Goal: Task Accomplishment & Management: Complete application form

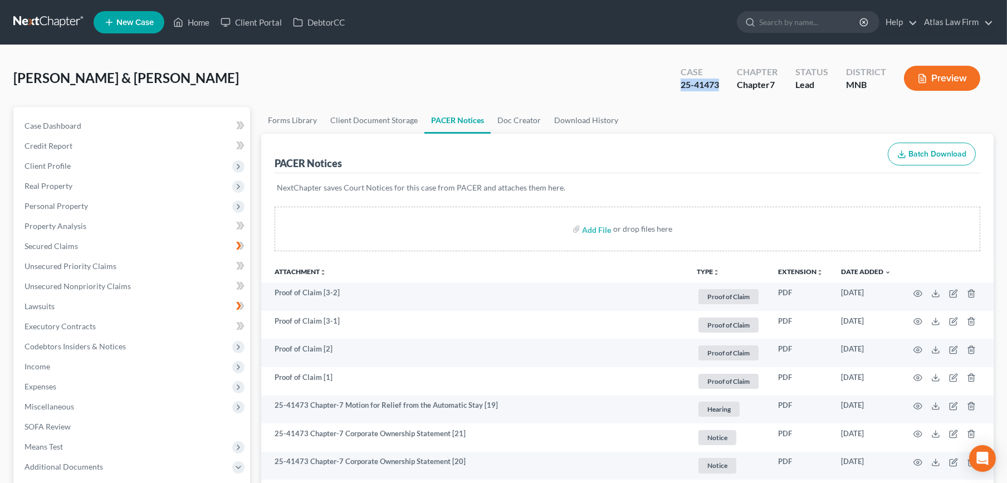
click at [61, 28] on link at bounding box center [48, 22] width 71 height 20
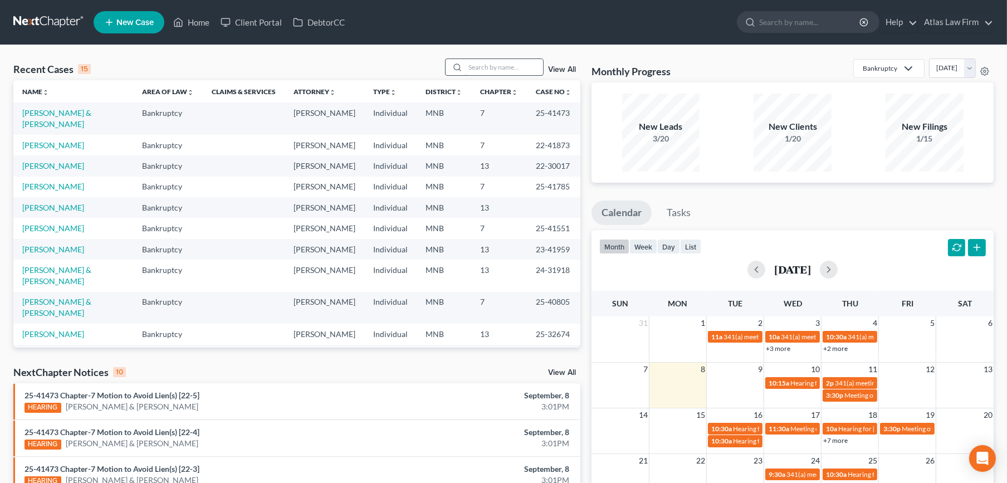
click at [485, 66] on input "search" at bounding box center [504, 67] width 78 height 16
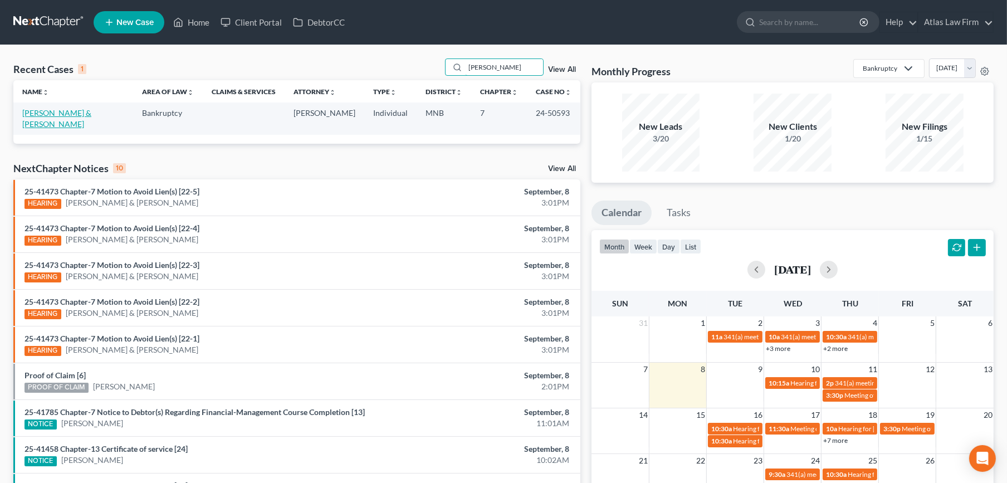
type input "mohr"
click at [43, 116] on link "[PERSON_NAME] & [PERSON_NAME]" at bounding box center [56, 118] width 69 height 21
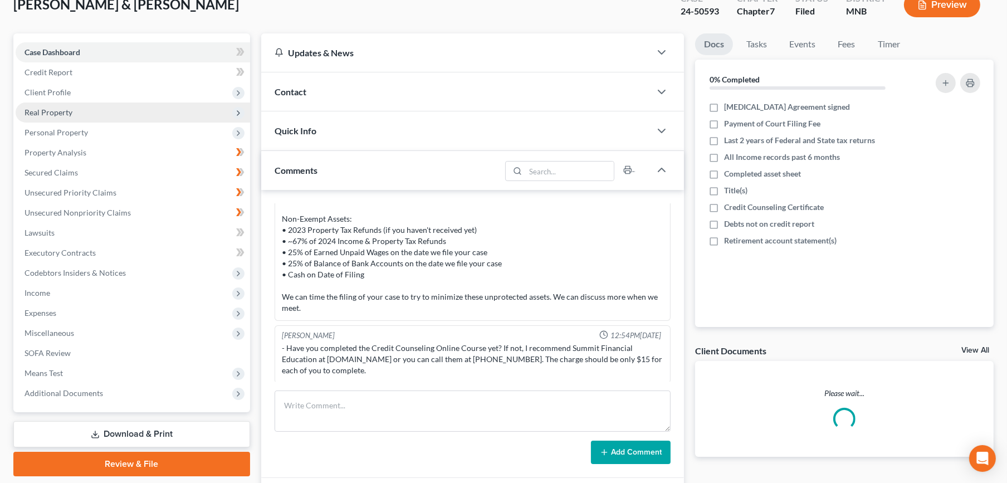
scroll to position [186, 0]
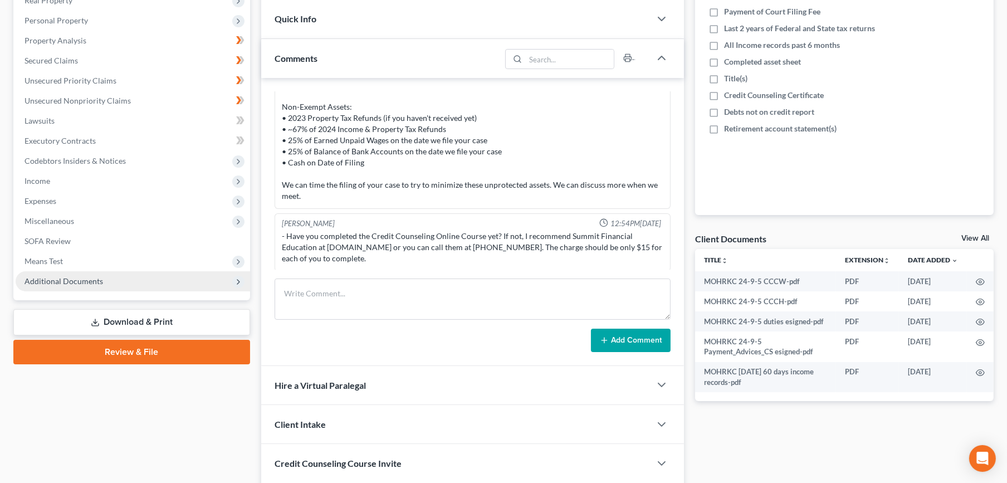
click at [131, 272] on span "Additional Documents" at bounding box center [133, 281] width 235 height 20
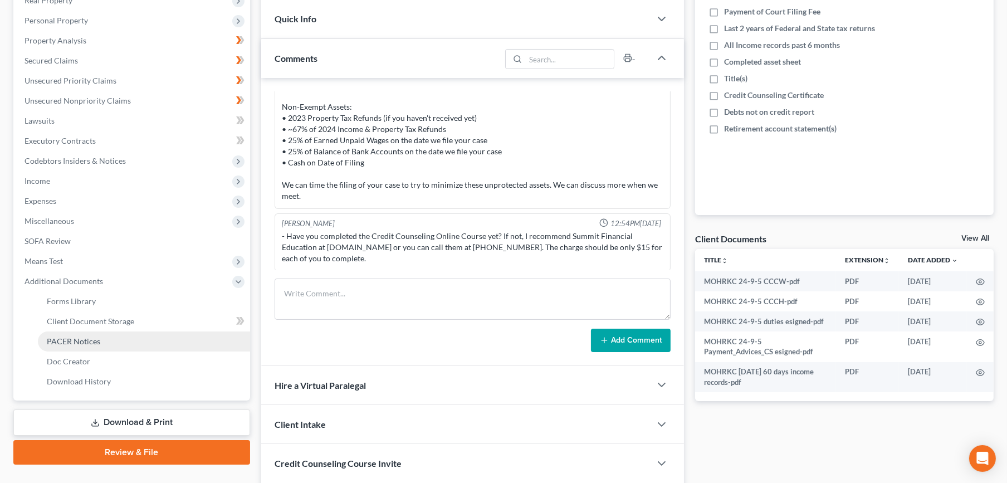
click at [147, 340] on link "PACER Notices" at bounding box center [144, 341] width 212 height 20
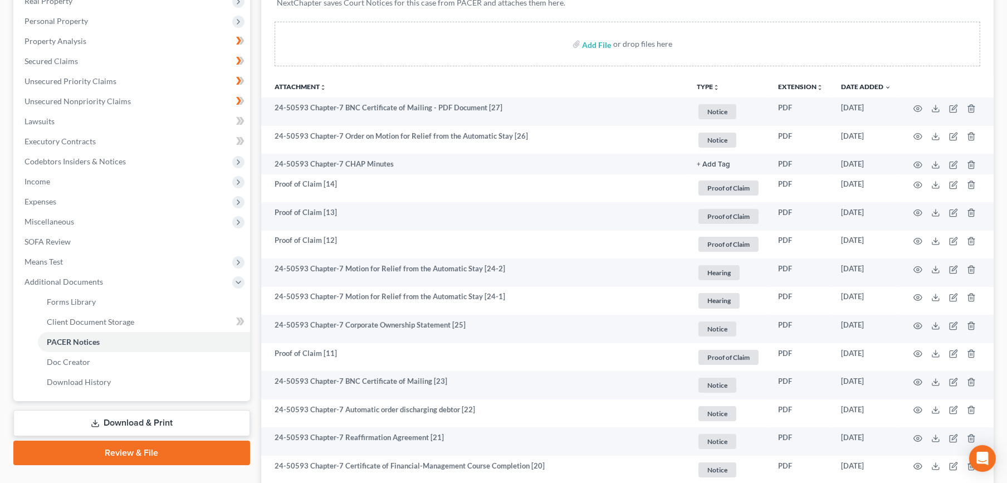
scroll to position [186, 0]
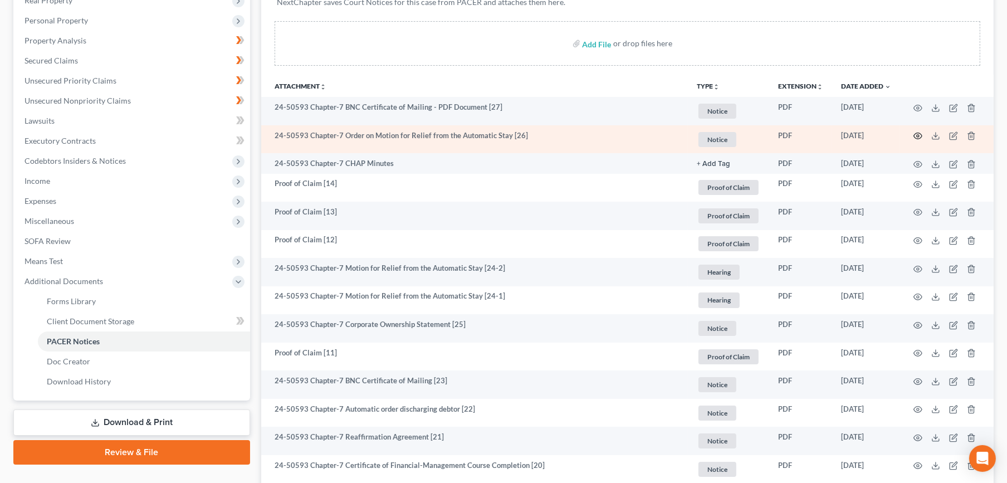
click at [918, 136] on circle "button" at bounding box center [918, 136] width 2 height 2
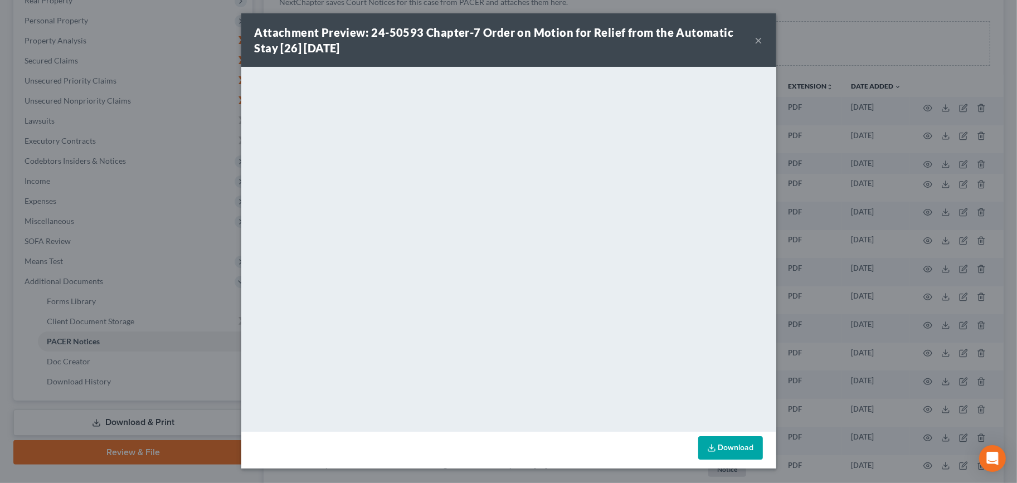
click at [760, 38] on button "×" at bounding box center [759, 39] width 8 height 13
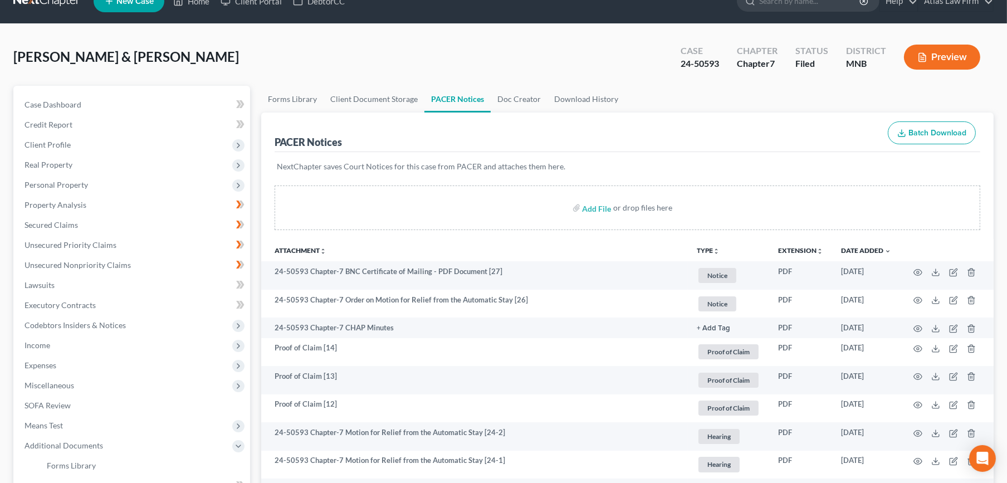
scroll to position [0, 0]
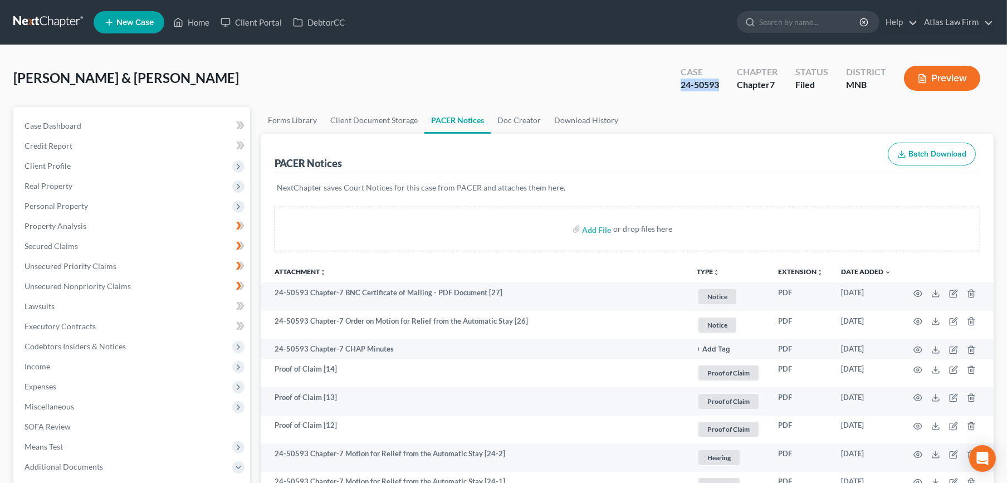
drag, startPoint x: 720, startPoint y: 84, endPoint x: 680, endPoint y: 84, distance: 40.1
click at [680, 84] on div "Case 24-50593" at bounding box center [700, 79] width 56 height 33
copy div "24-50593"
click at [50, 16] on link at bounding box center [48, 22] width 71 height 20
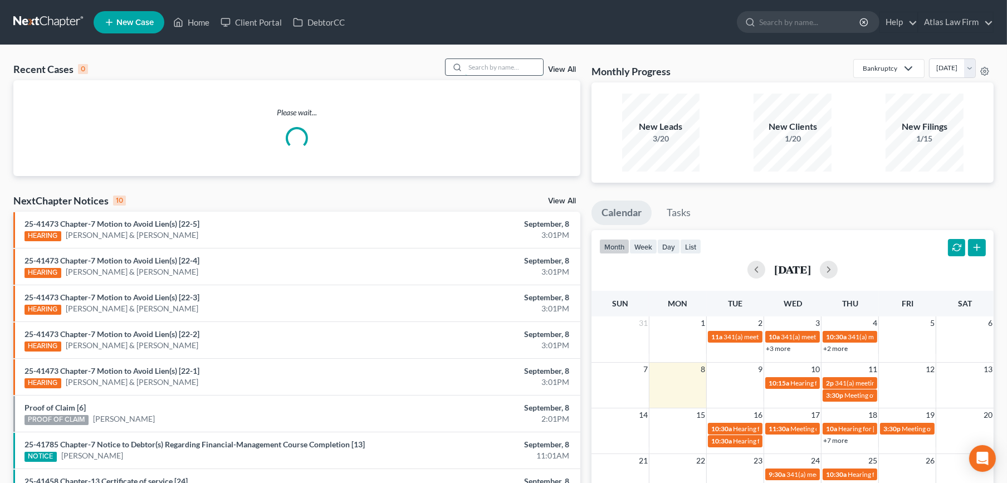
click at [479, 68] on input "search" at bounding box center [504, 67] width 78 height 16
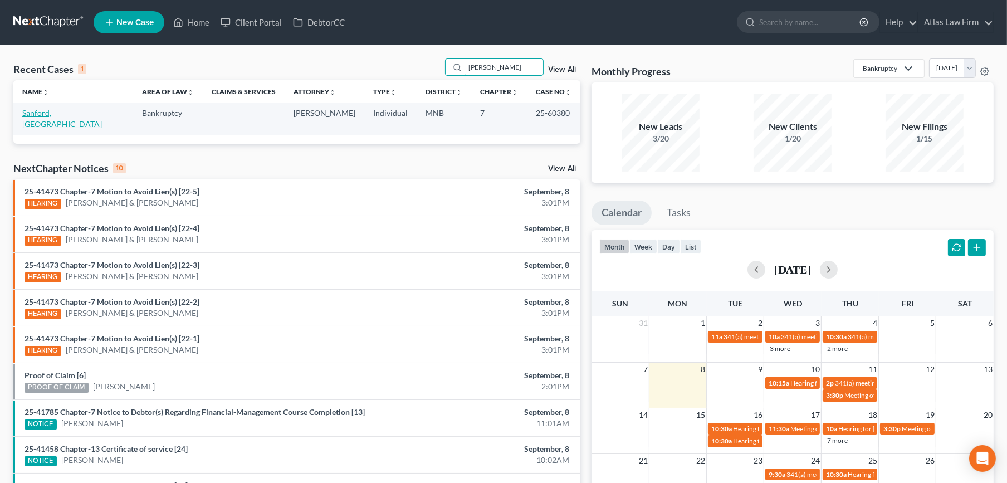
type input "[PERSON_NAME]"
click at [50, 114] on link "Sanford, [GEOGRAPHIC_DATA]" at bounding box center [62, 118] width 80 height 21
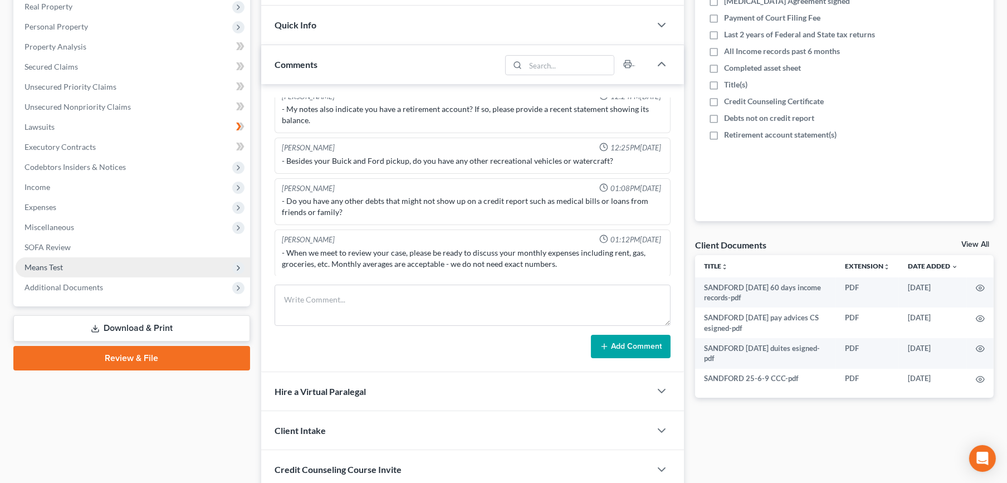
scroll to position [186, 0]
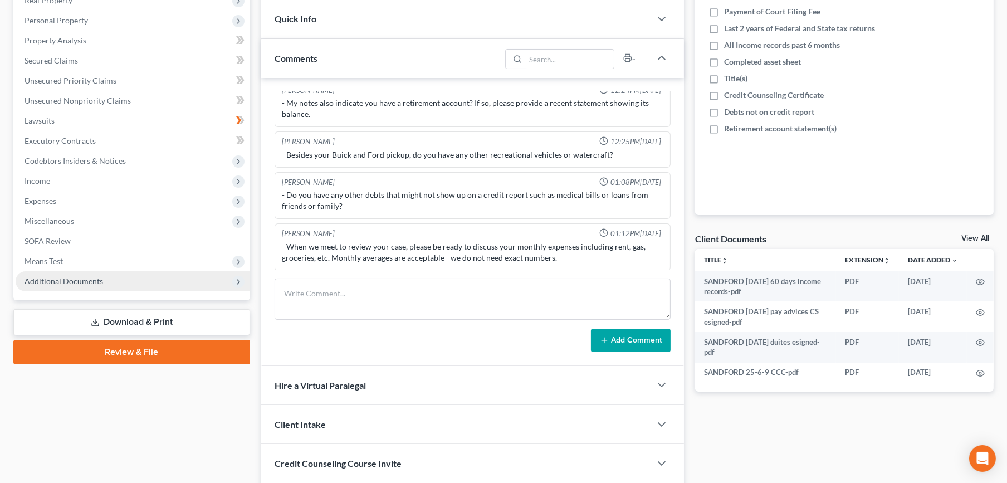
click at [75, 282] on span "Additional Documents" at bounding box center [64, 280] width 79 height 9
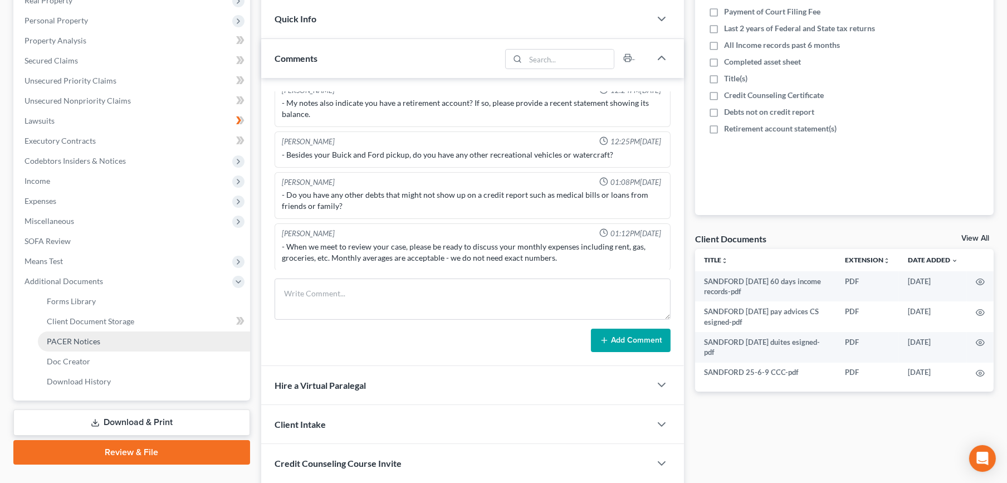
click at [69, 340] on span "PACER Notices" at bounding box center [73, 341] width 53 height 9
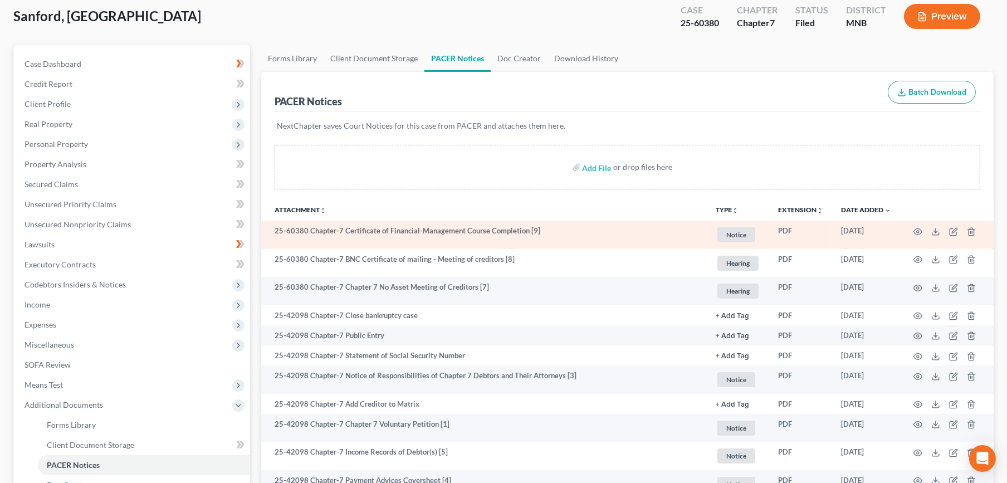
scroll to position [124, 0]
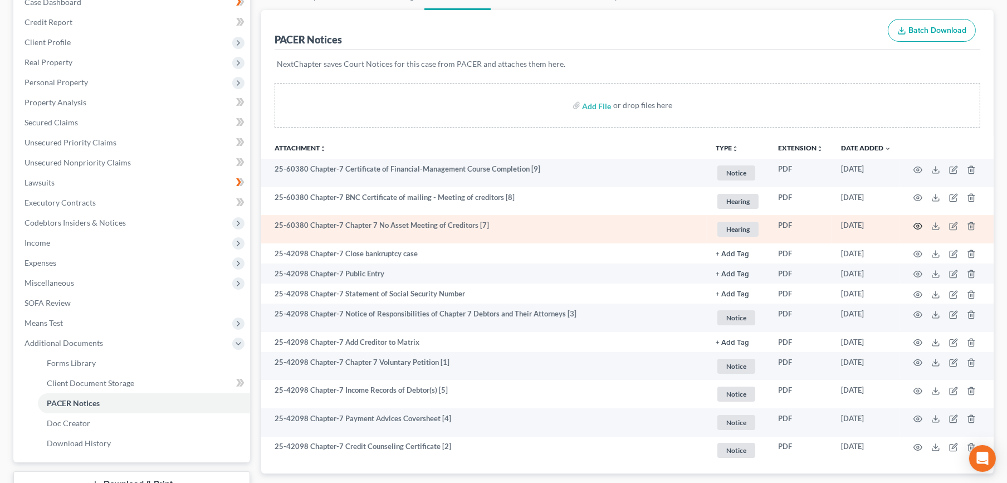
click at [919, 223] on icon "button" at bounding box center [918, 226] width 9 height 9
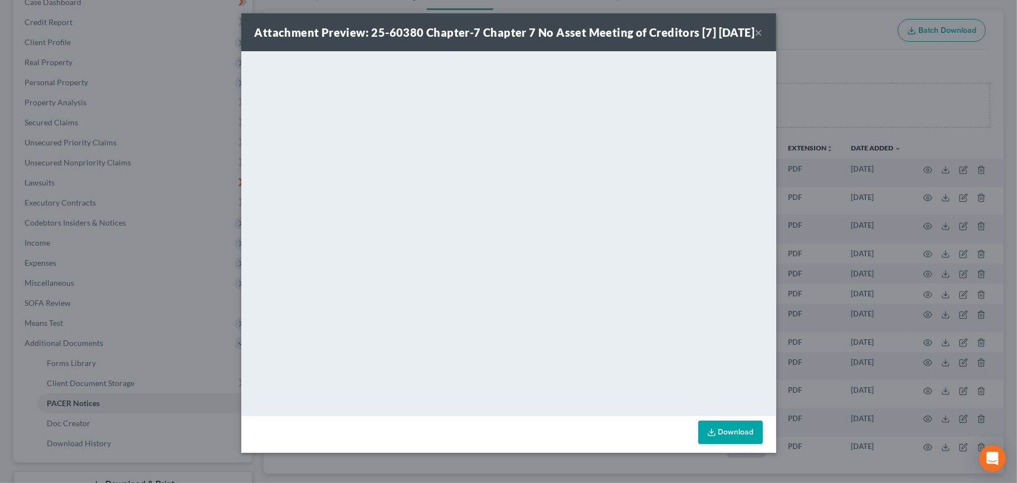
click at [758, 39] on button "×" at bounding box center [759, 32] width 8 height 13
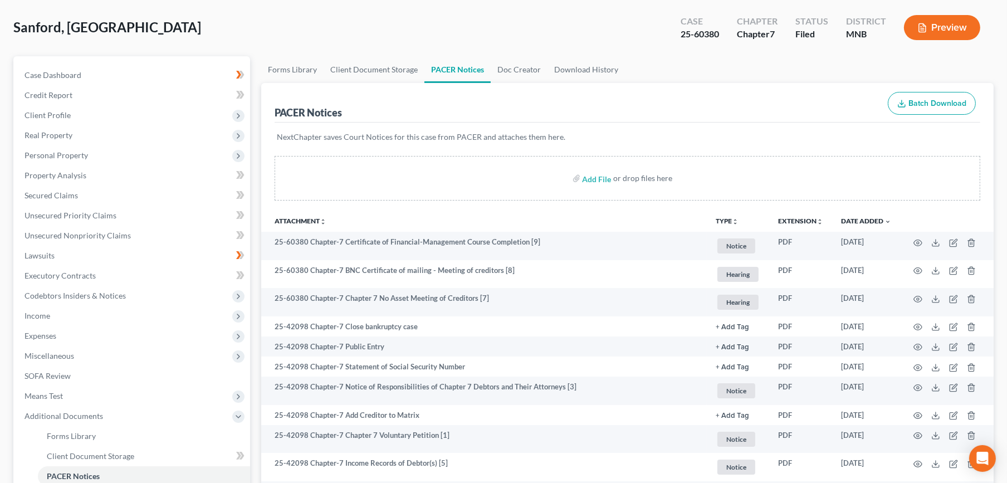
scroll to position [0, 0]
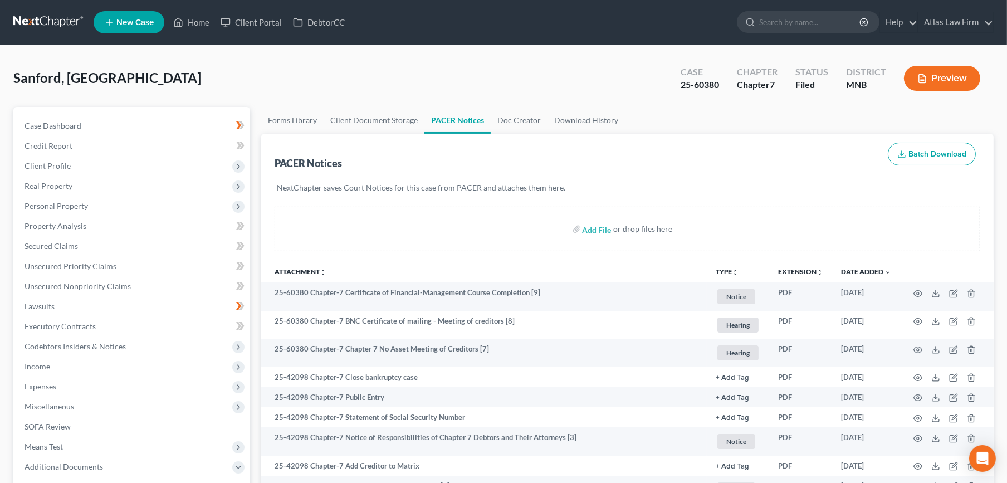
click at [56, 19] on link at bounding box center [48, 22] width 71 height 20
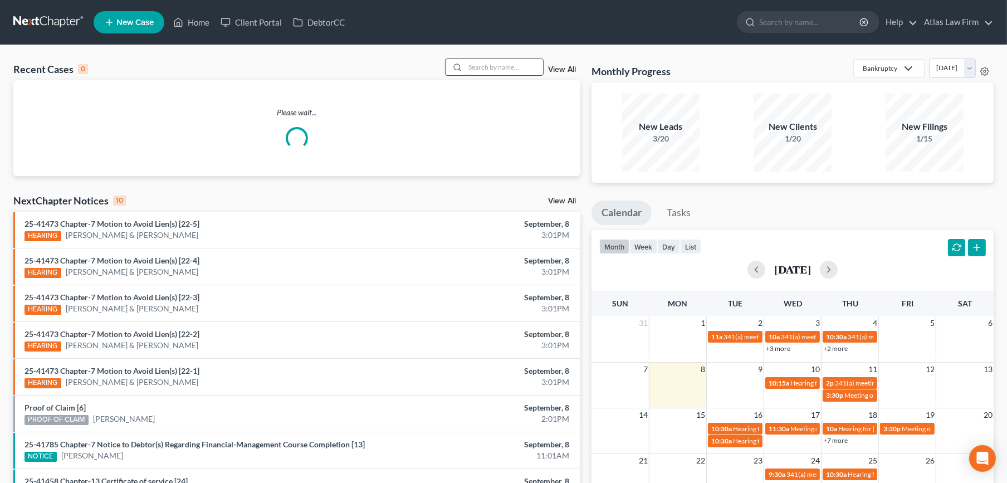
click at [493, 74] on input "search" at bounding box center [504, 67] width 78 height 16
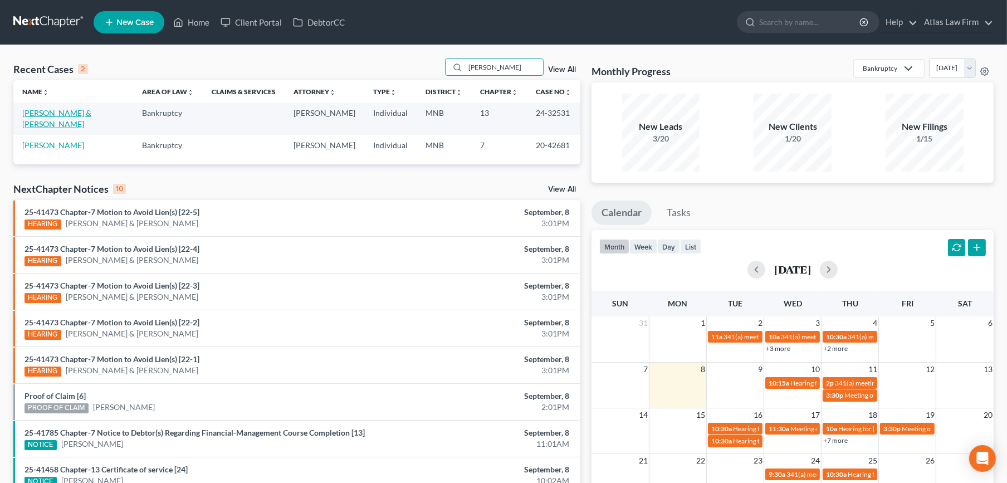
type input "barron"
click at [74, 112] on link "Barron, Amanda & Ronnie" at bounding box center [56, 118] width 69 height 21
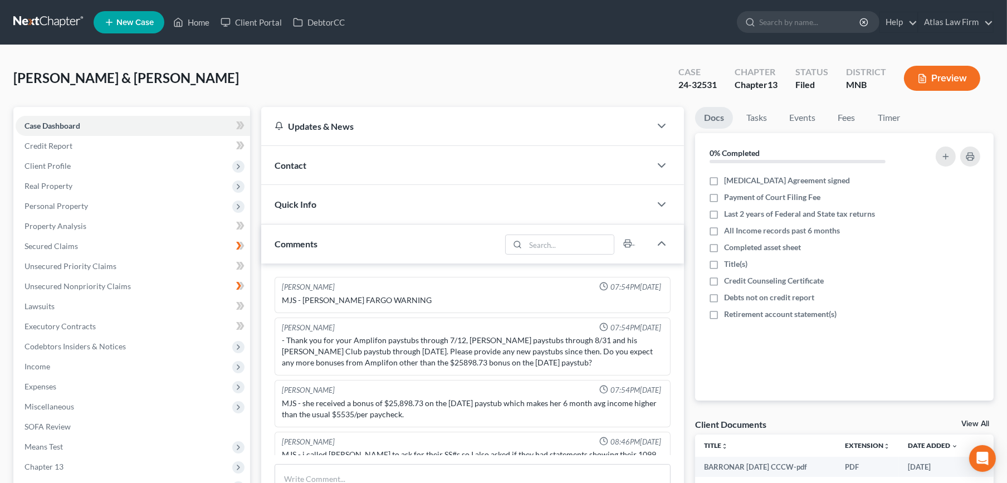
scroll to position [683, 0]
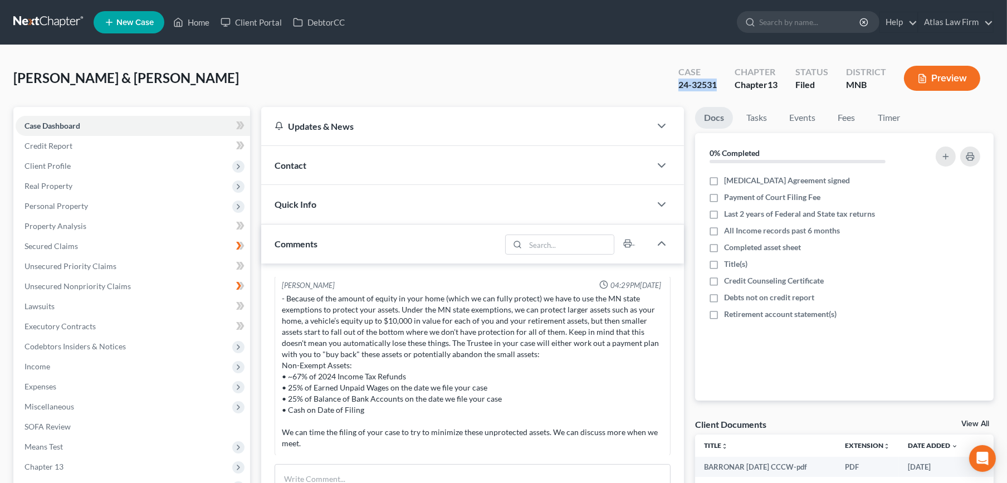
drag, startPoint x: 719, startPoint y: 86, endPoint x: 677, endPoint y: 92, distance: 42.8
click at [677, 92] on div "Case 24-32531" at bounding box center [698, 79] width 56 height 33
copy div "24-32531"
click at [56, 18] on link at bounding box center [48, 22] width 71 height 20
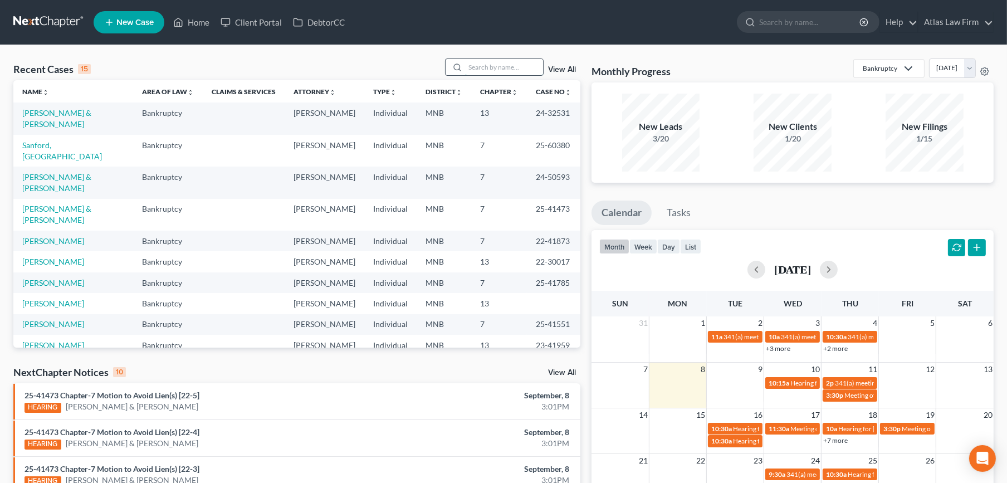
click at [471, 68] on input "search" at bounding box center [504, 67] width 78 height 16
type input "[PERSON_NAME]"
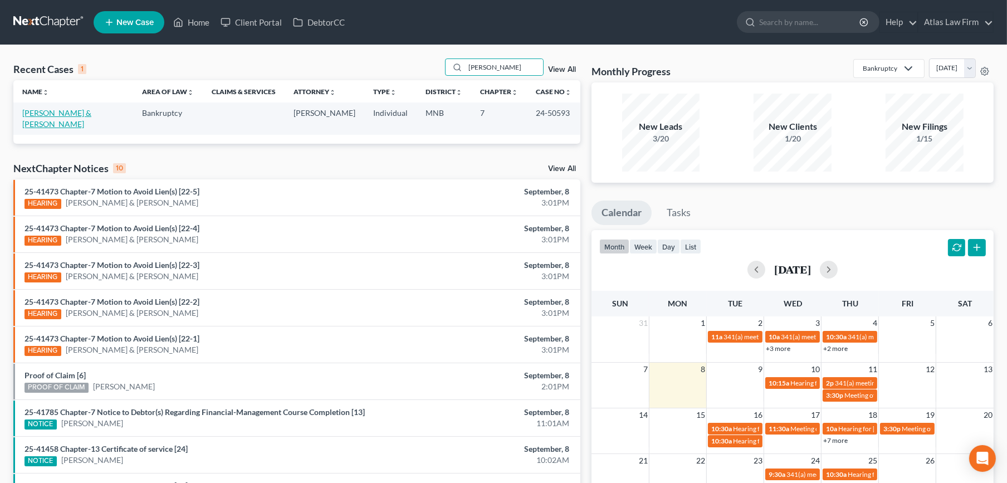
click at [91, 115] on link "[PERSON_NAME] & [PERSON_NAME]" at bounding box center [56, 118] width 69 height 21
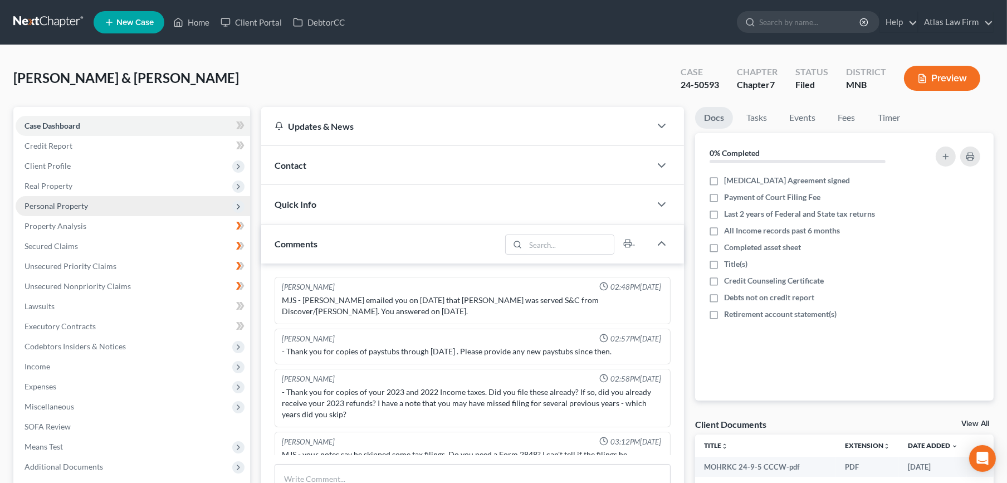
scroll to position [1014, 0]
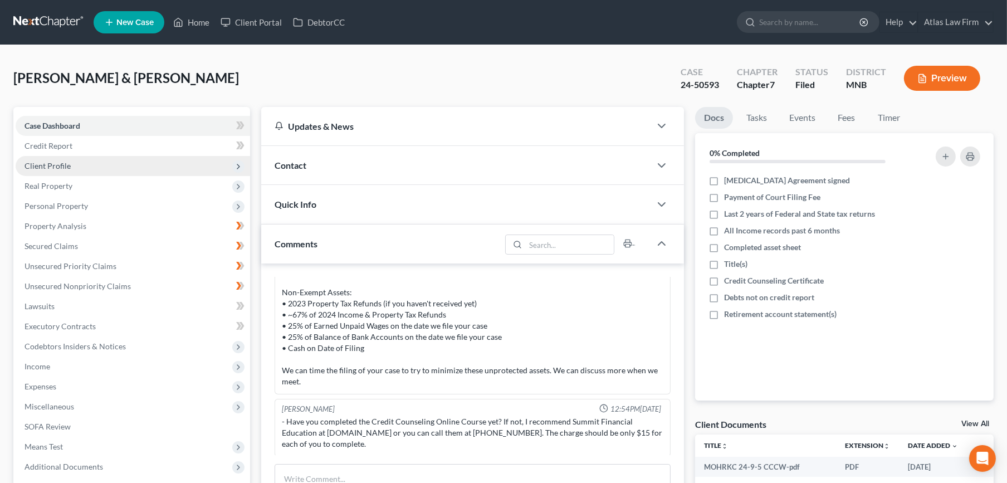
click at [145, 173] on span "Client Profile" at bounding box center [133, 166] width 235 height 20
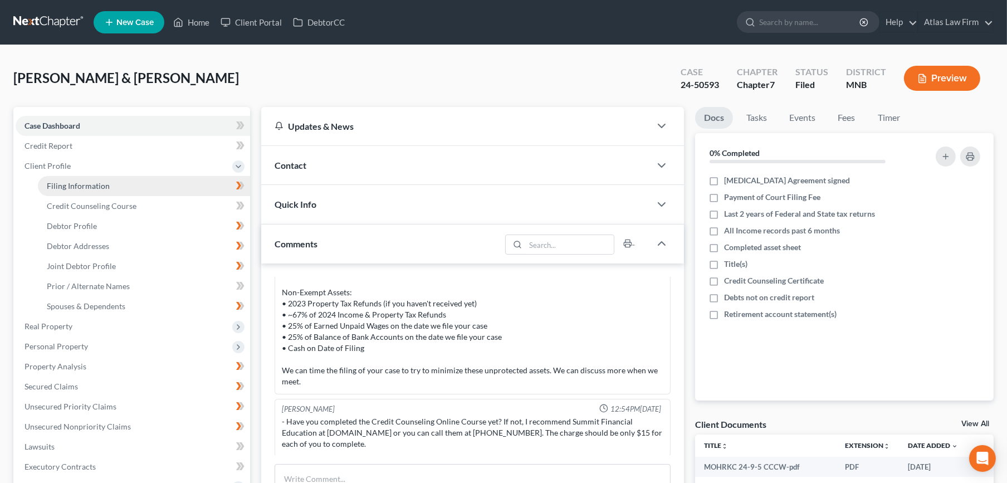
click at [145, 187] on link "Filing Information" at bounding box center [144, 186] width 212 height 20
select select "1"
select select "0"
select select "24"
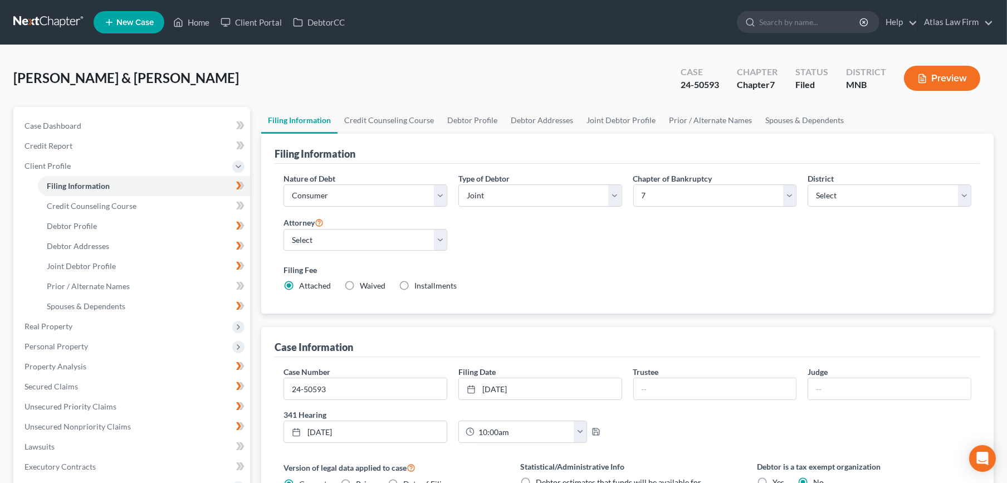
click at [57, 21] on link at bounding box center [48, 22] width 71 height 20
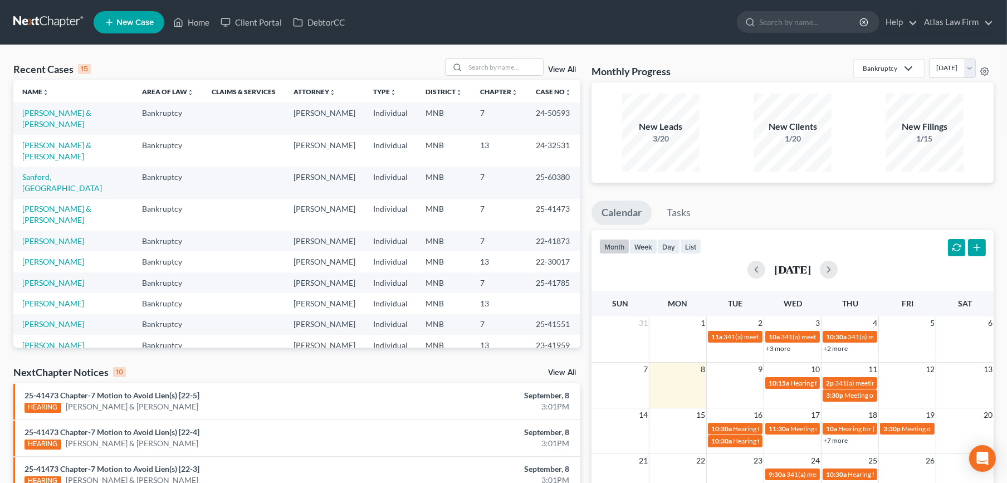
click at [481, 57] on div "Recent Cases 15 View All Name unfold_more expand_more expand_less Area of Law u…" at bounding box center [503, 413] width 1007 height 737
click at [475, 66] on input "search" at bounding box center [504, 67] width 78 height 16
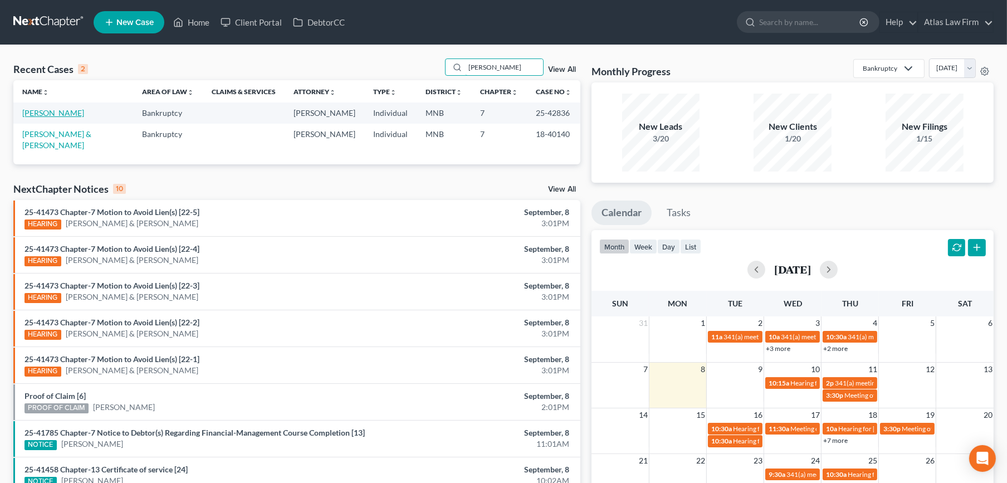
type input "[PERSON_NAME]"
click at [71, 109] on link "[PERSON_NAME]" at bounding box center [53, 112] width 62 height 9
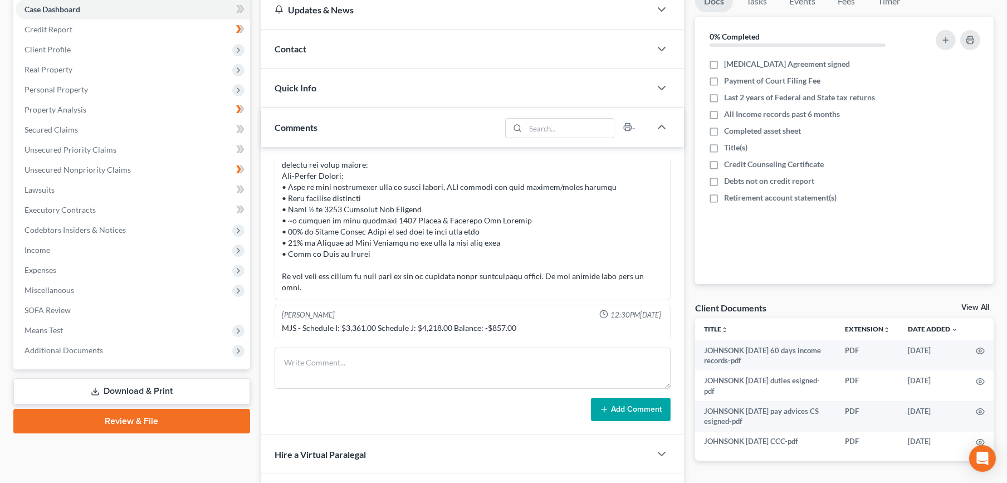
scroll to position [266, 0]
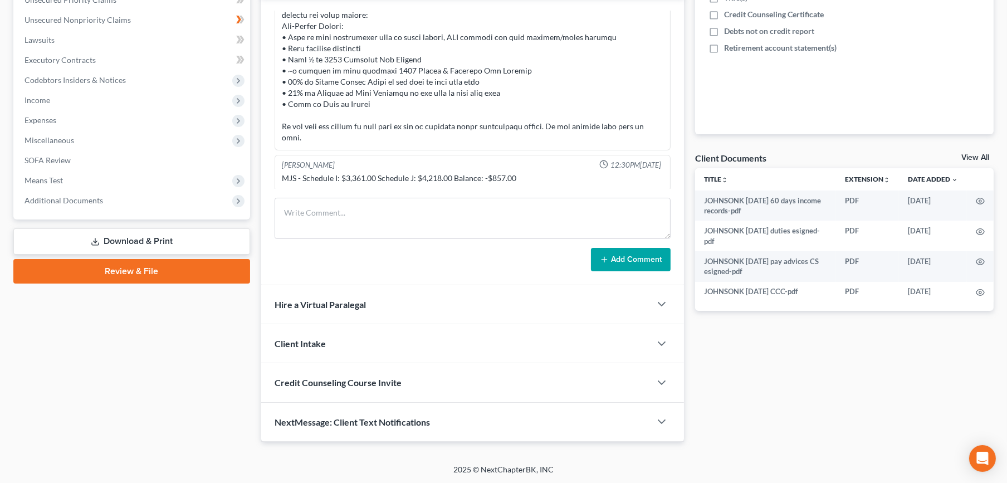
click at [63, 209] on div "Case Dashboard Payments Invoices Payments Payments Credit Report Client Profile…" at bounding box center [131, 30] width 237 height 379
click at [64, 204] on span "Additional Documents" at bounding box center [133, 201] width 235 height 20
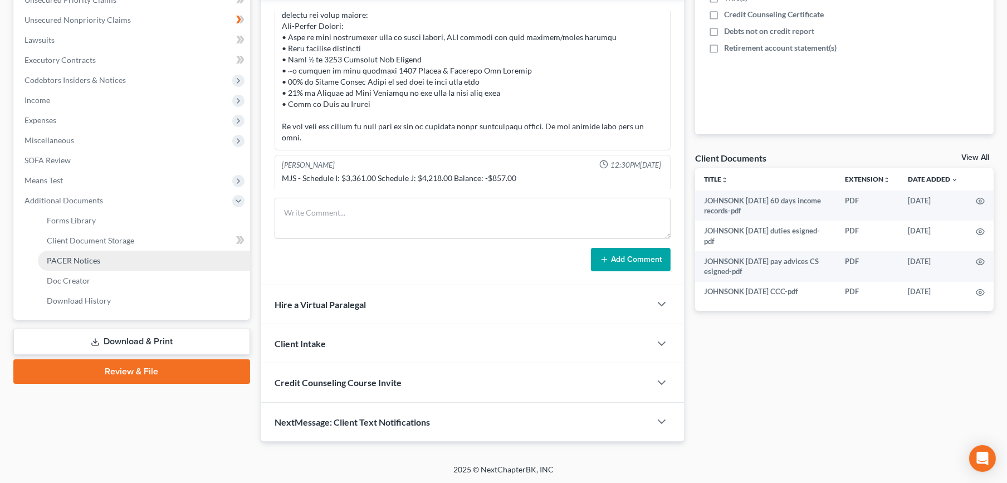
click at [65, 261] on span "PACER Notices" at bounding box center [73, 260] width 53 height 9
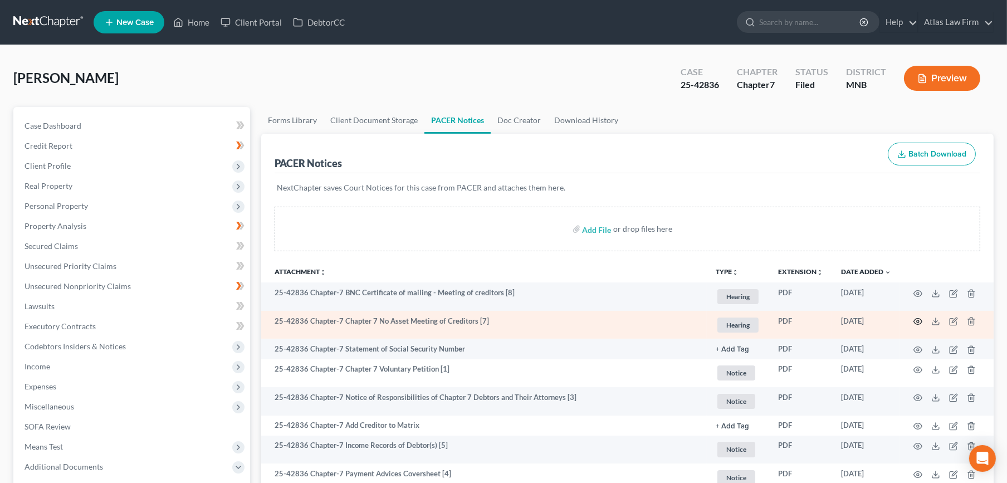
click at [919, 319] on icon "button" at bounding box center [918, 322] width 8 height 6
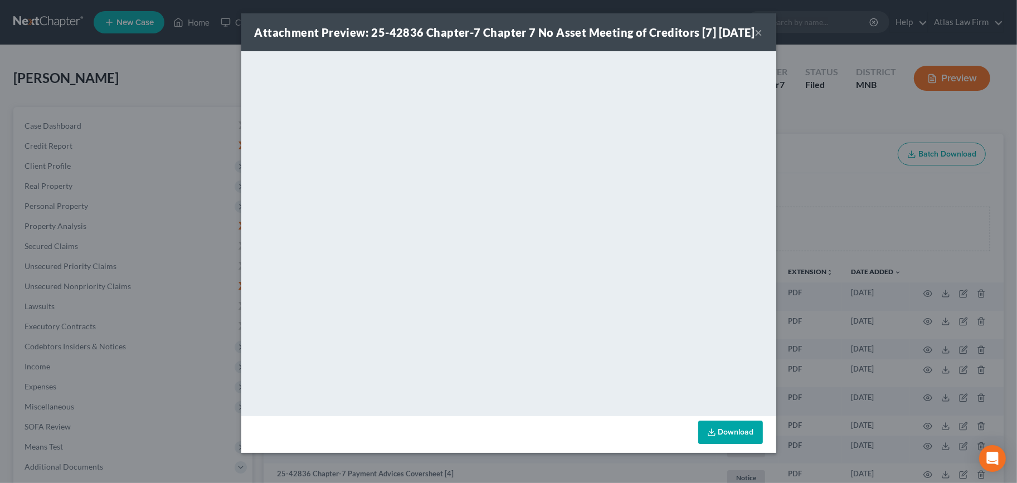
click at [755, 37] on button "×" at bounding box center [759, 32] width 8 height 13
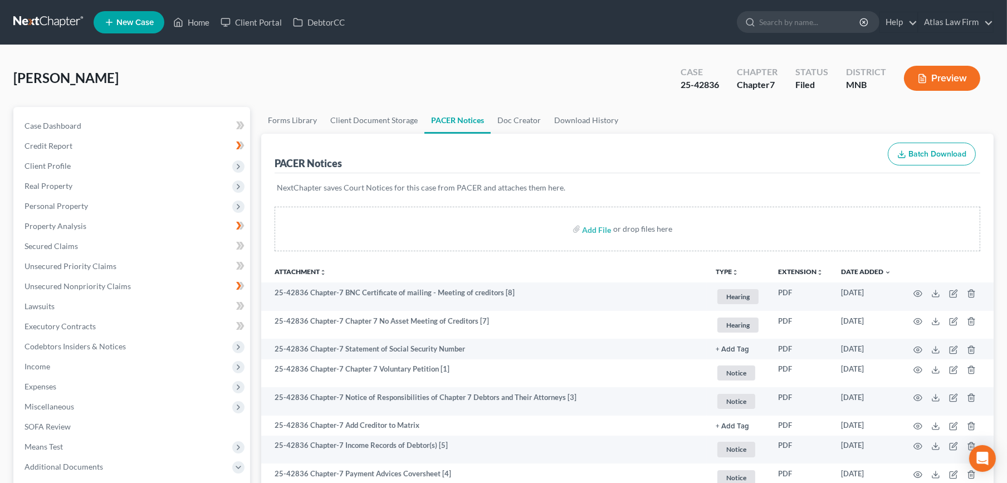
click at [46, 16] on link at bounding box center [48, 22] width 71 height 20
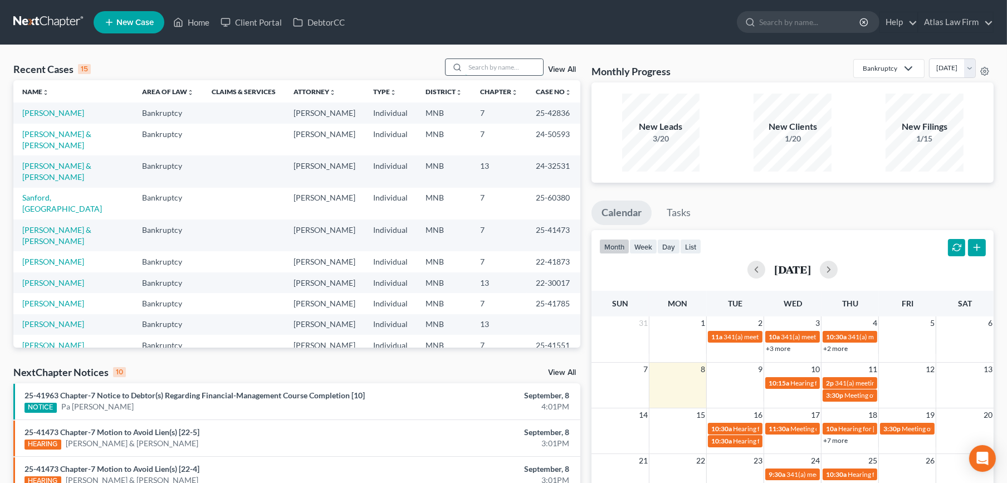
click at [504, 62] on input "search" at bounding box center [504, 67] width 78 height 16
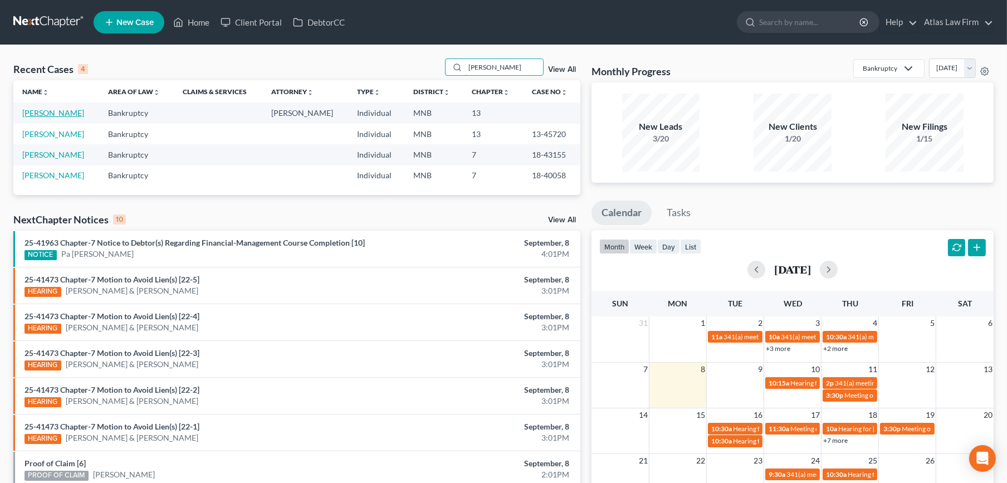
type input "[PERSON_NAME]"
click at [33, 111] on link "[PERSON_NAME]" at bounding box center [53, 112] width 62 height 9
